Goal: Transaction & Acquisition: Purchase product/service

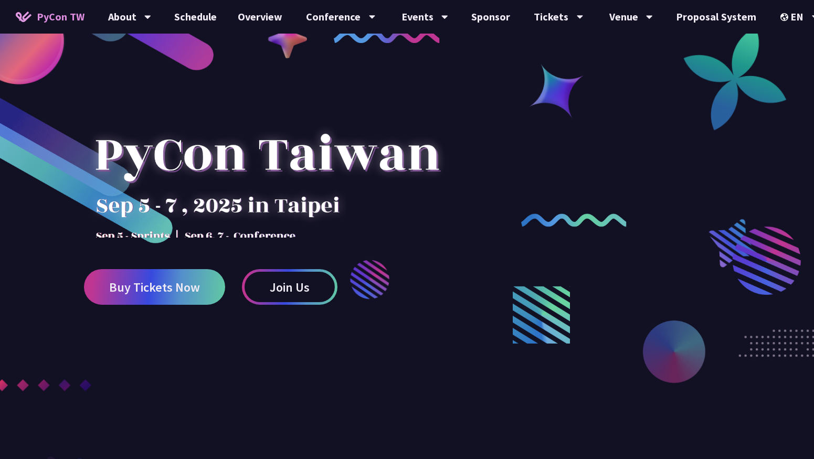
scroll to position [27, 0]
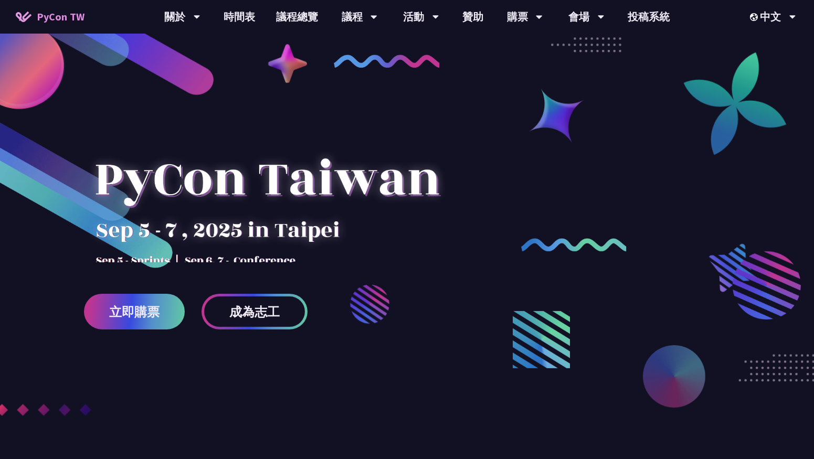
click at [132, 317] on span "立即購票" at bounding box center [134, 311] width 50 height 13
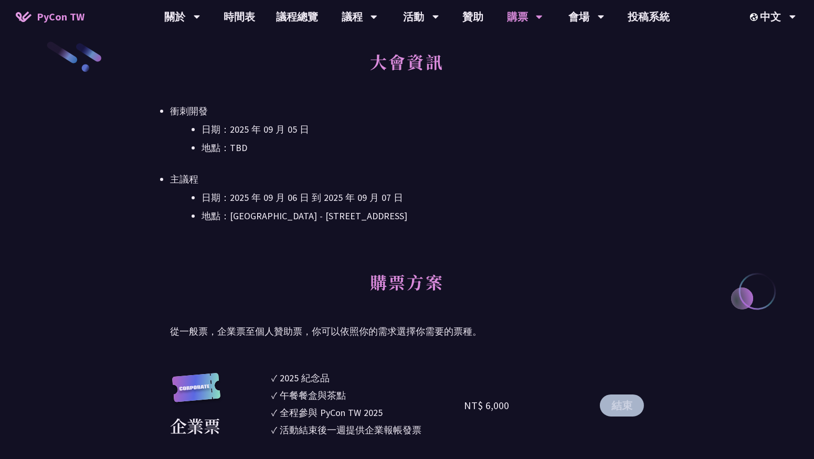
scroll to position [422, 0]
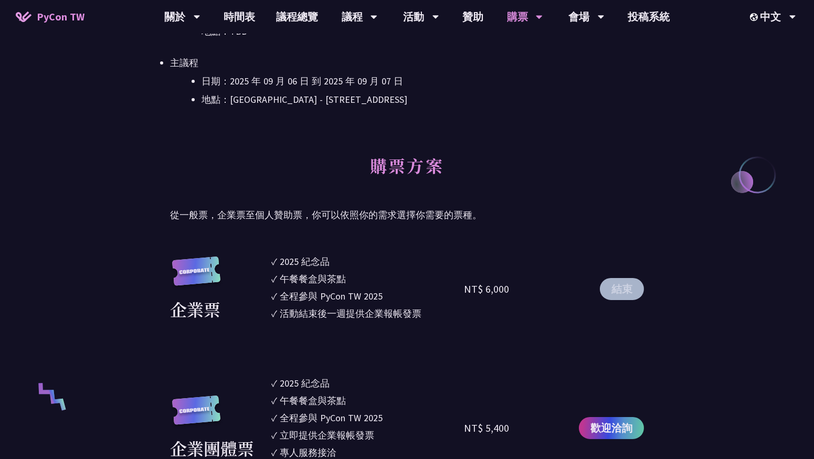
click at [472, 176] on h2 "購票方案" at bounding box center [407, 173] width 474 height 58
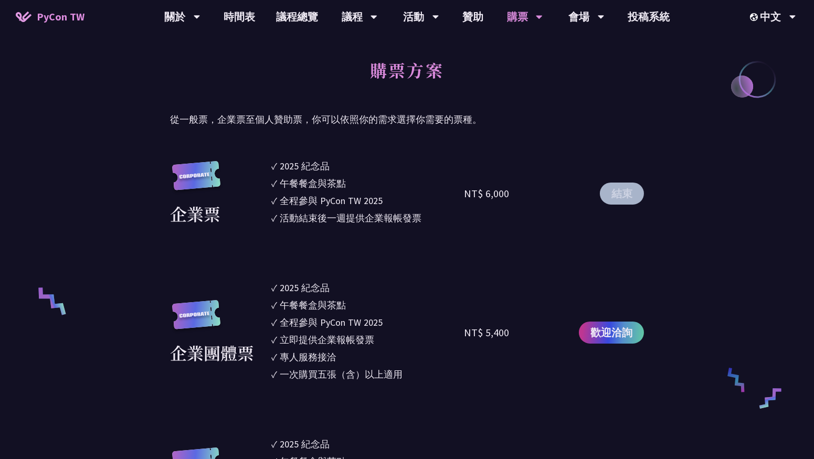
scroll to position [575, 0]
